Goal: Information Seeking & Learning: Find specific fact

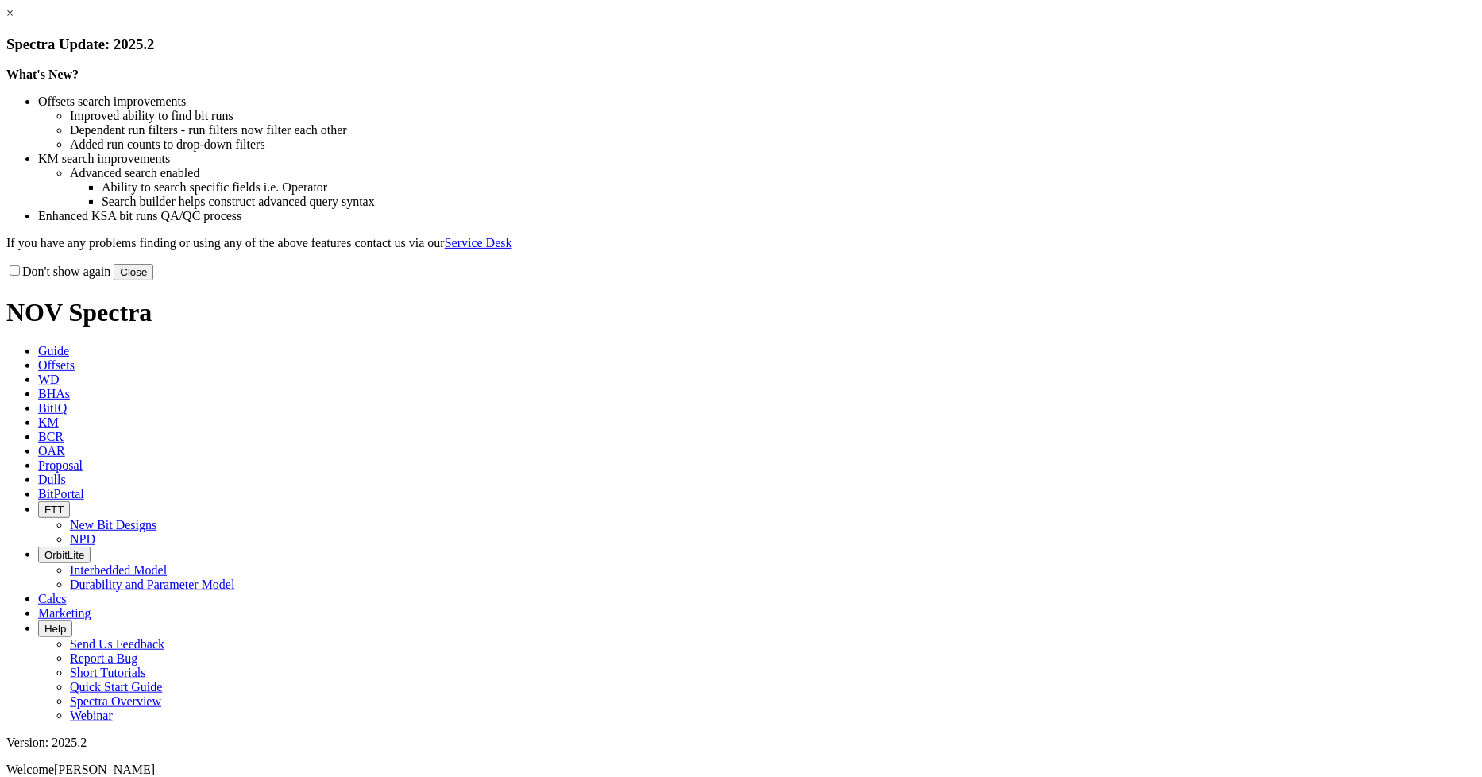
click at [13, 20] on link "×" at bounding box center [9, 12] width 7 height 13
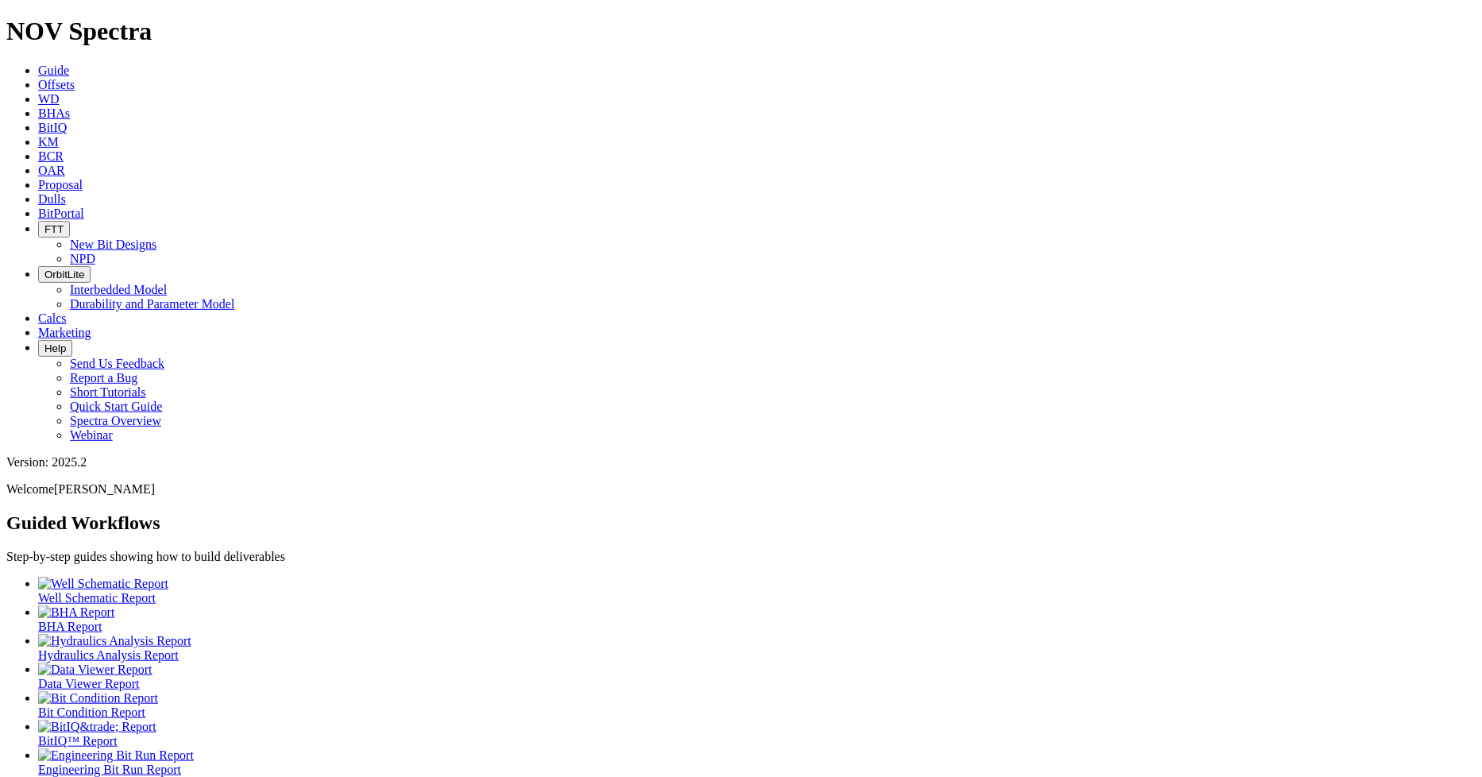
click at [38, 78] on icon at bounding box center [38, 84] width 0 height 13
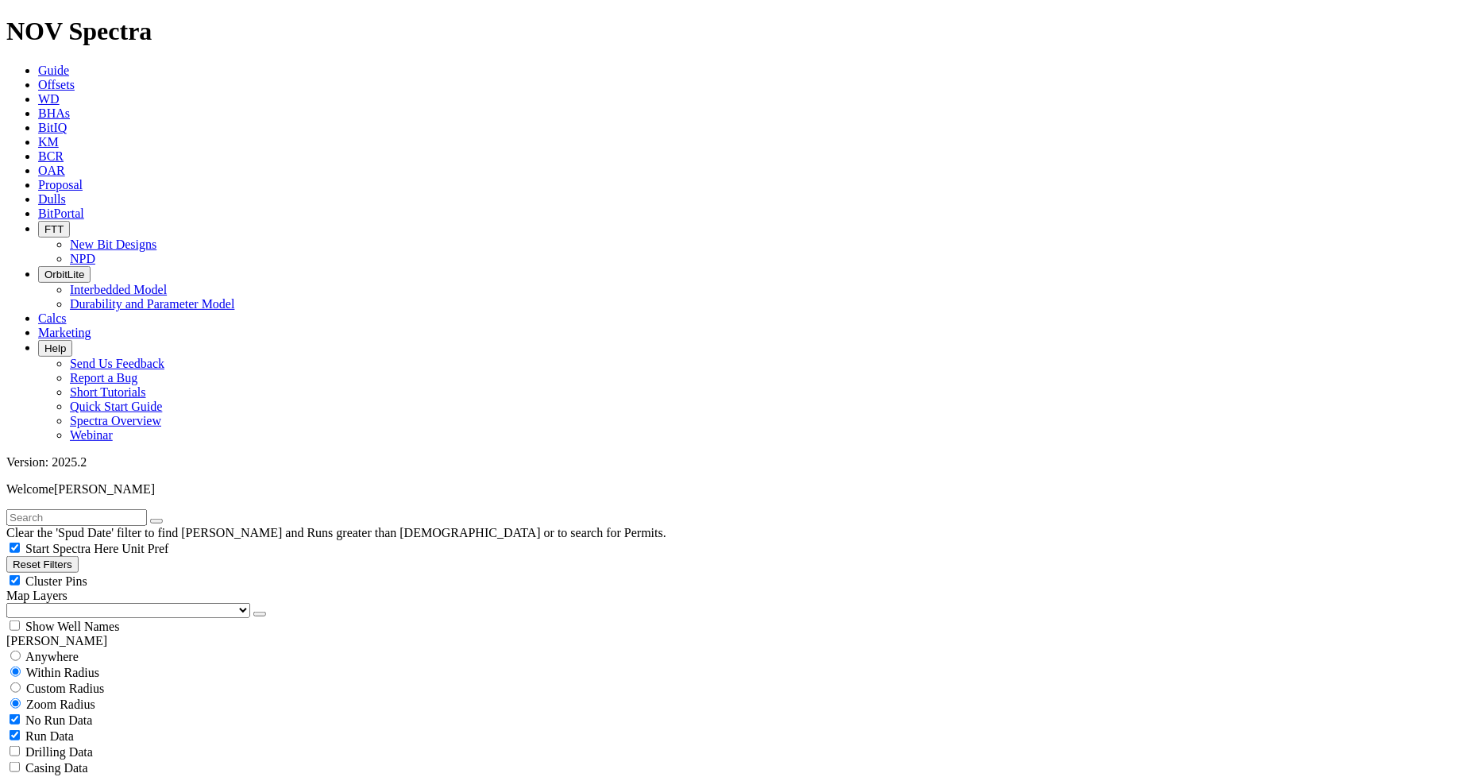
click at [147, 509] on input "text" at bounding box center [76, 517] width 141 height 17
type input "a320573"
click at [76, 650] on span "Anywhere" at bounding box center [51, 656] width 53 height 13
radio input "true"
radio input "false"
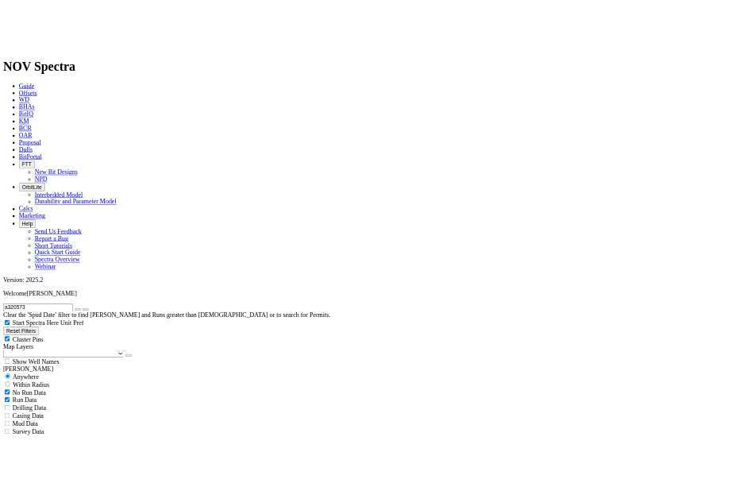
scroll to position [1411, 0]
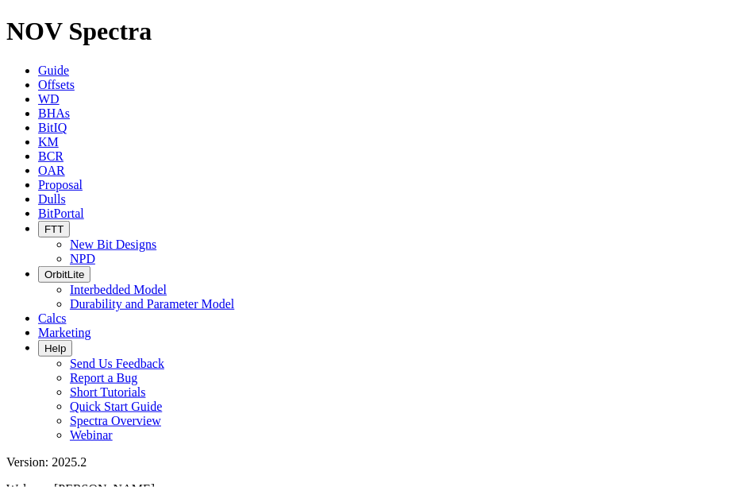
radio input "false"
radio input "true"
